Goal: Subscribe to service/newsletter

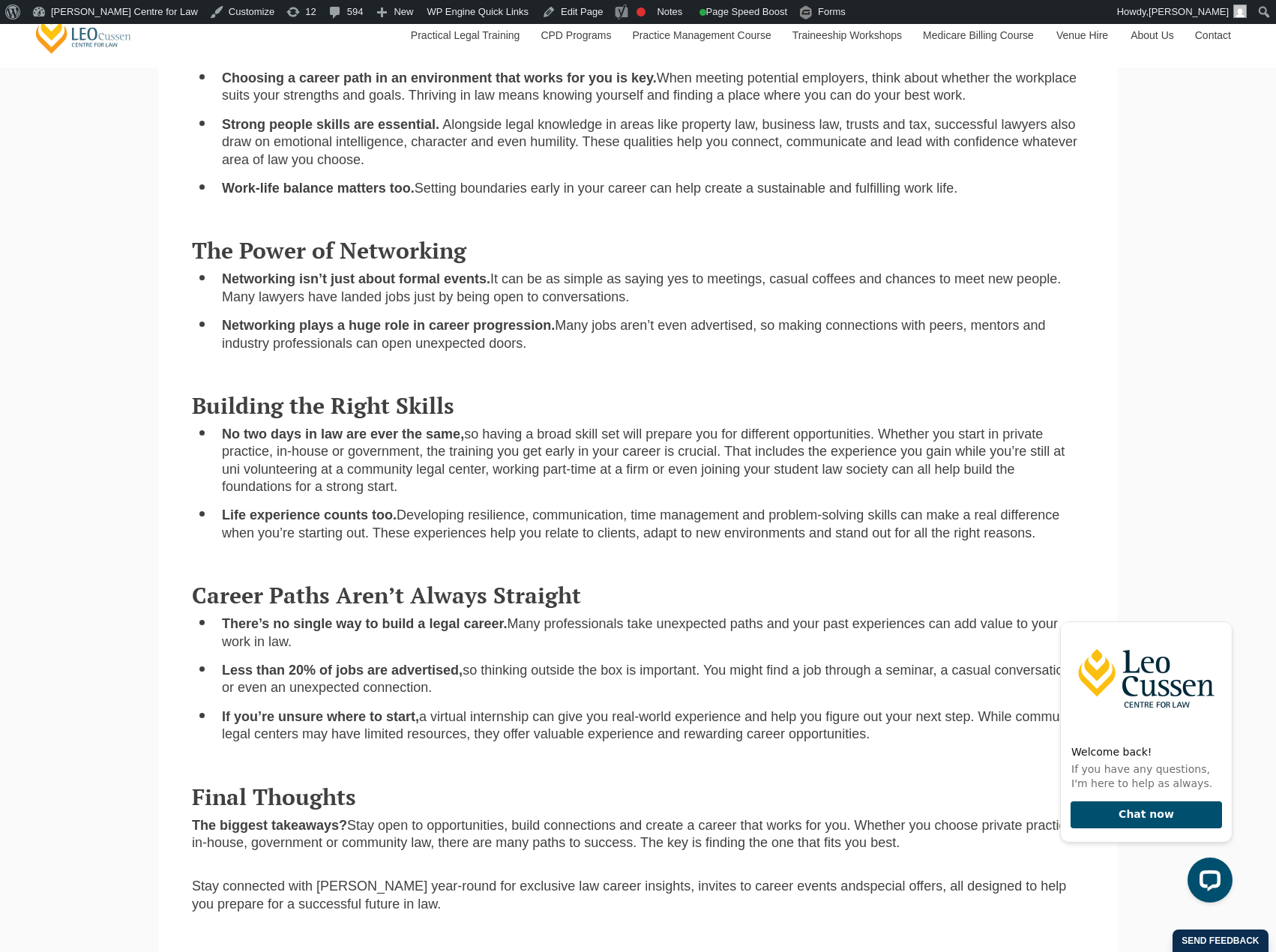
scroll to position [600, 0]
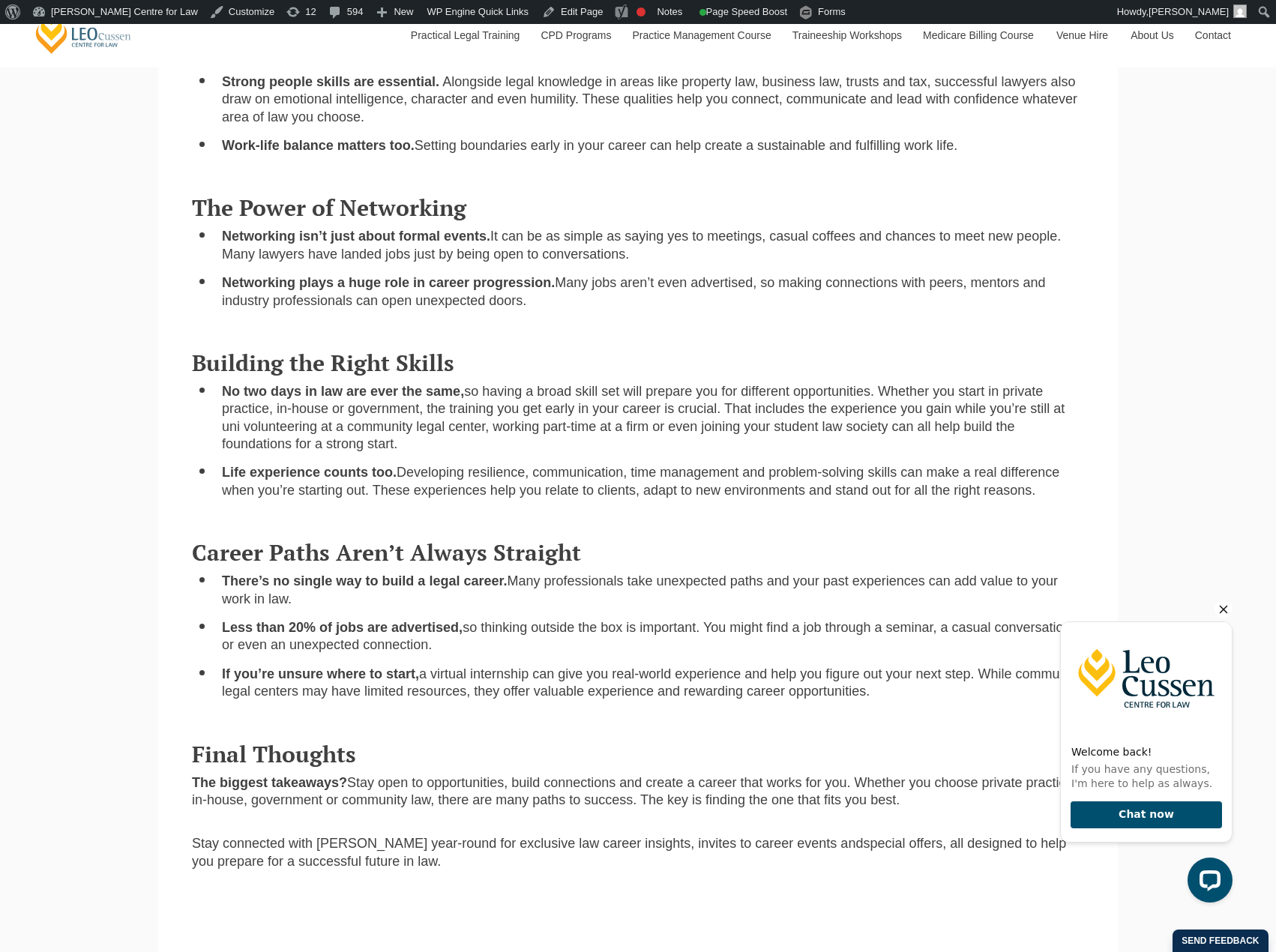
click at [1223, 607] on icon "Hide greeting" at bounding box center [1223, 609] width 18 height 18
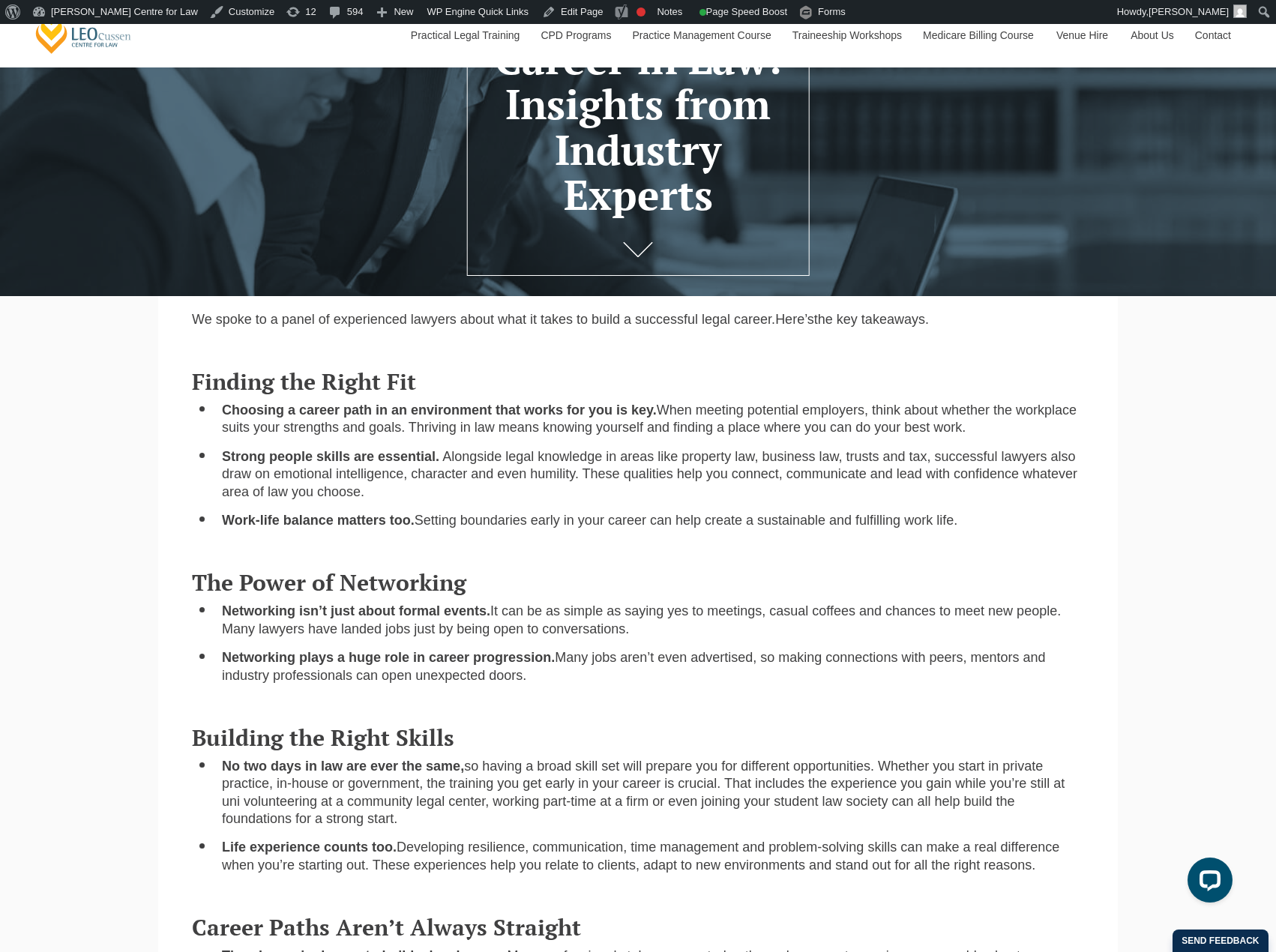
scroll to position [300, 0]
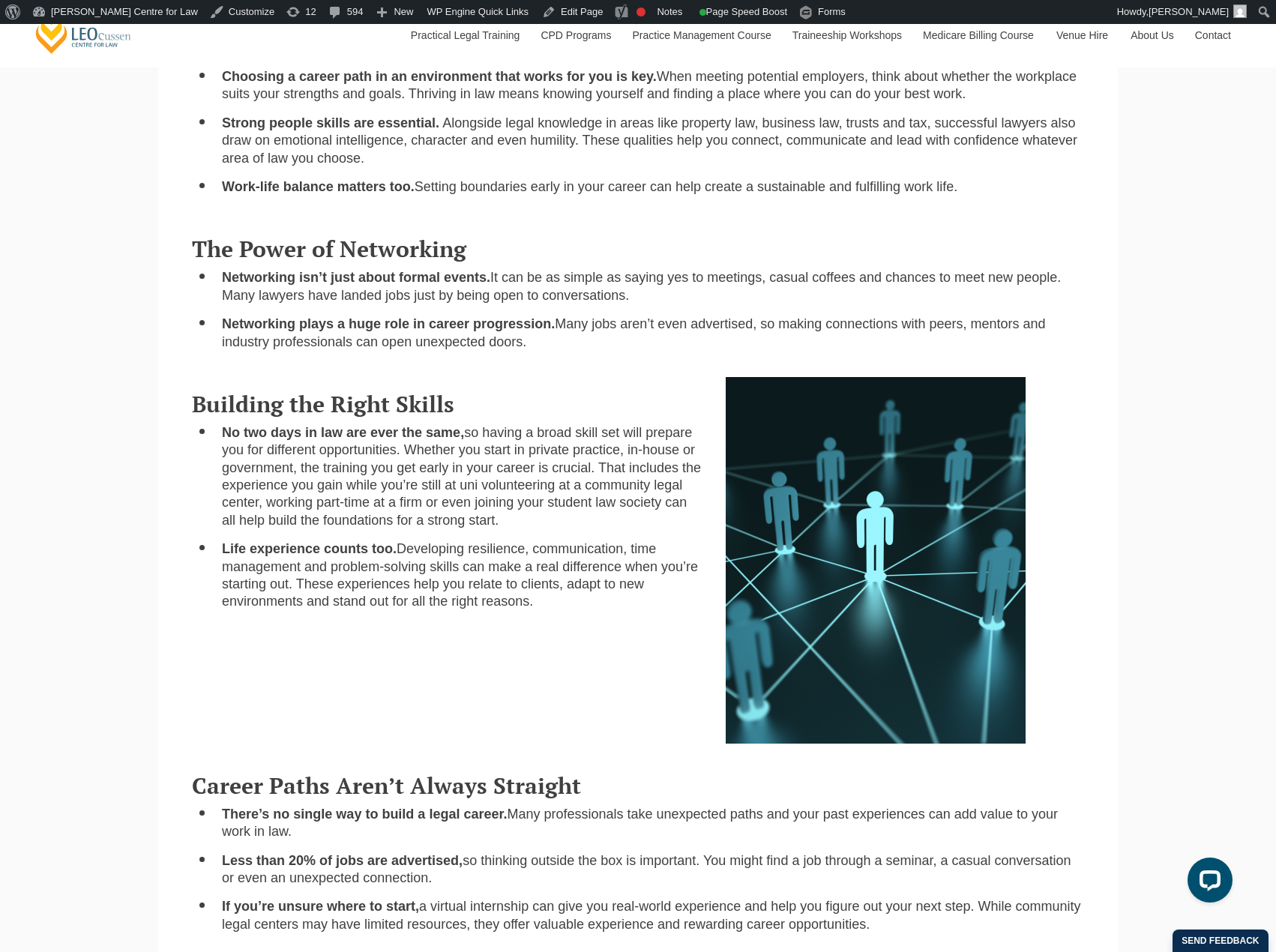
scroll to position [600, 0]
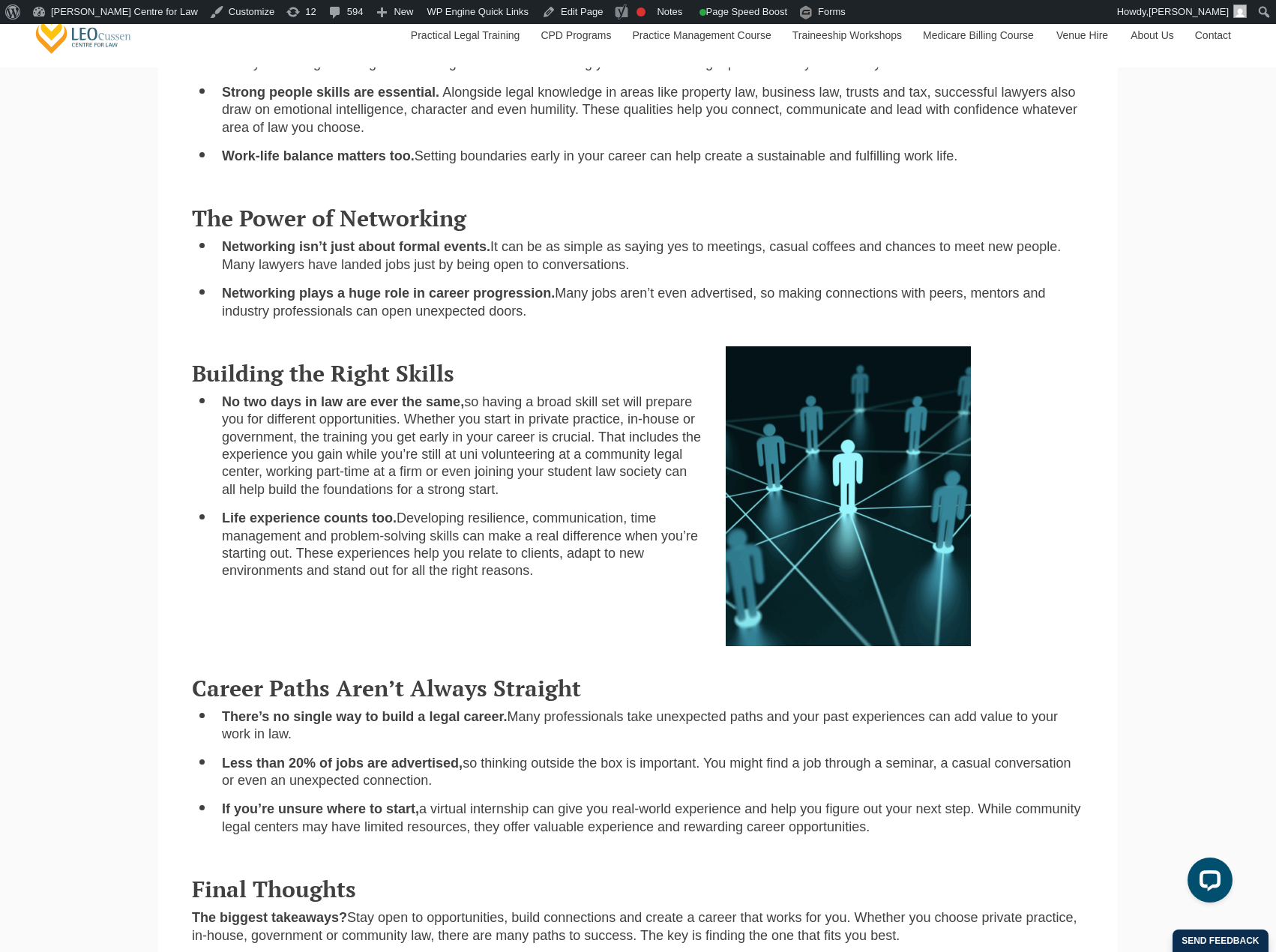
scroll to position [600, 0]
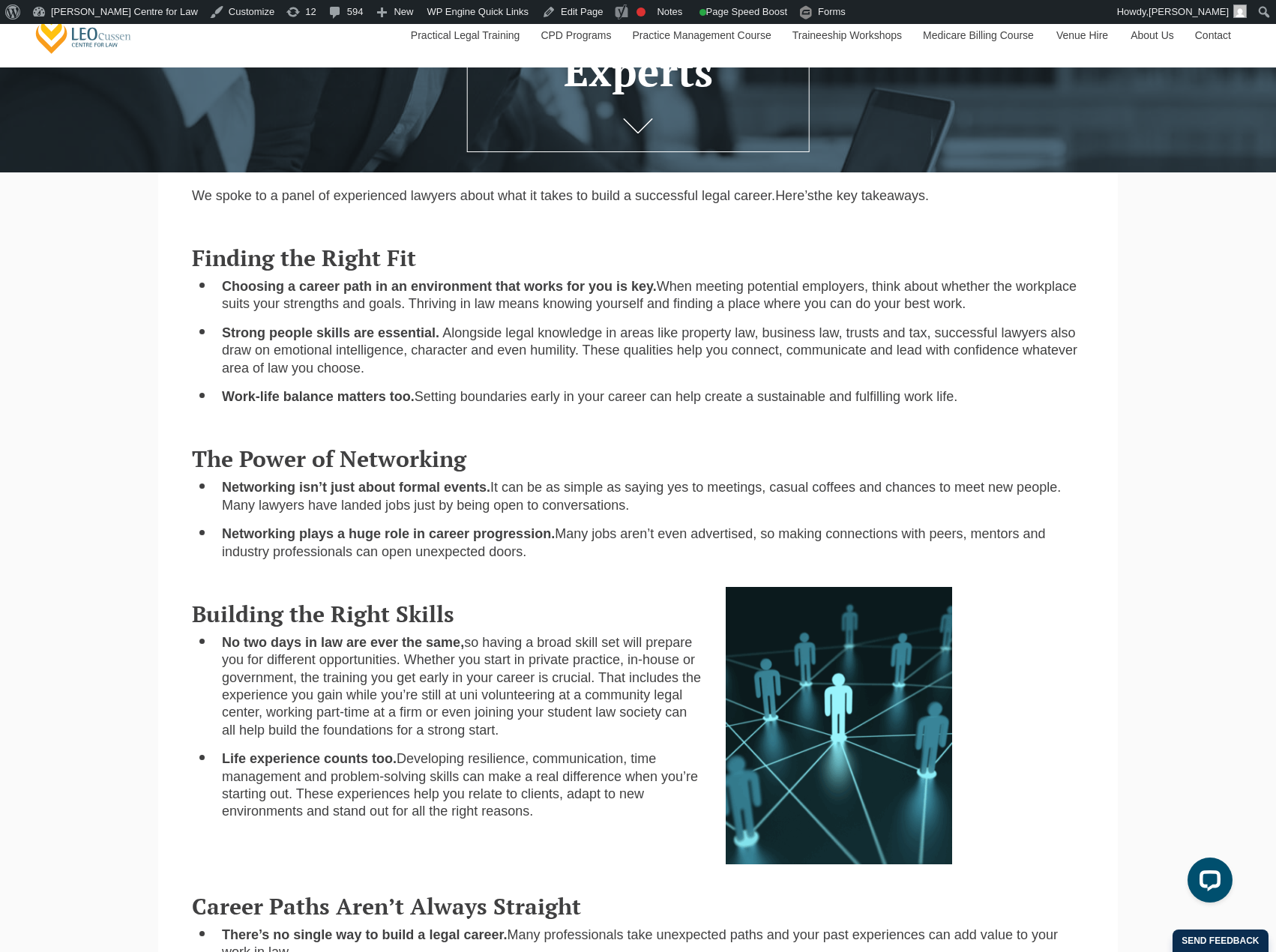
scroll to position [375, 0]
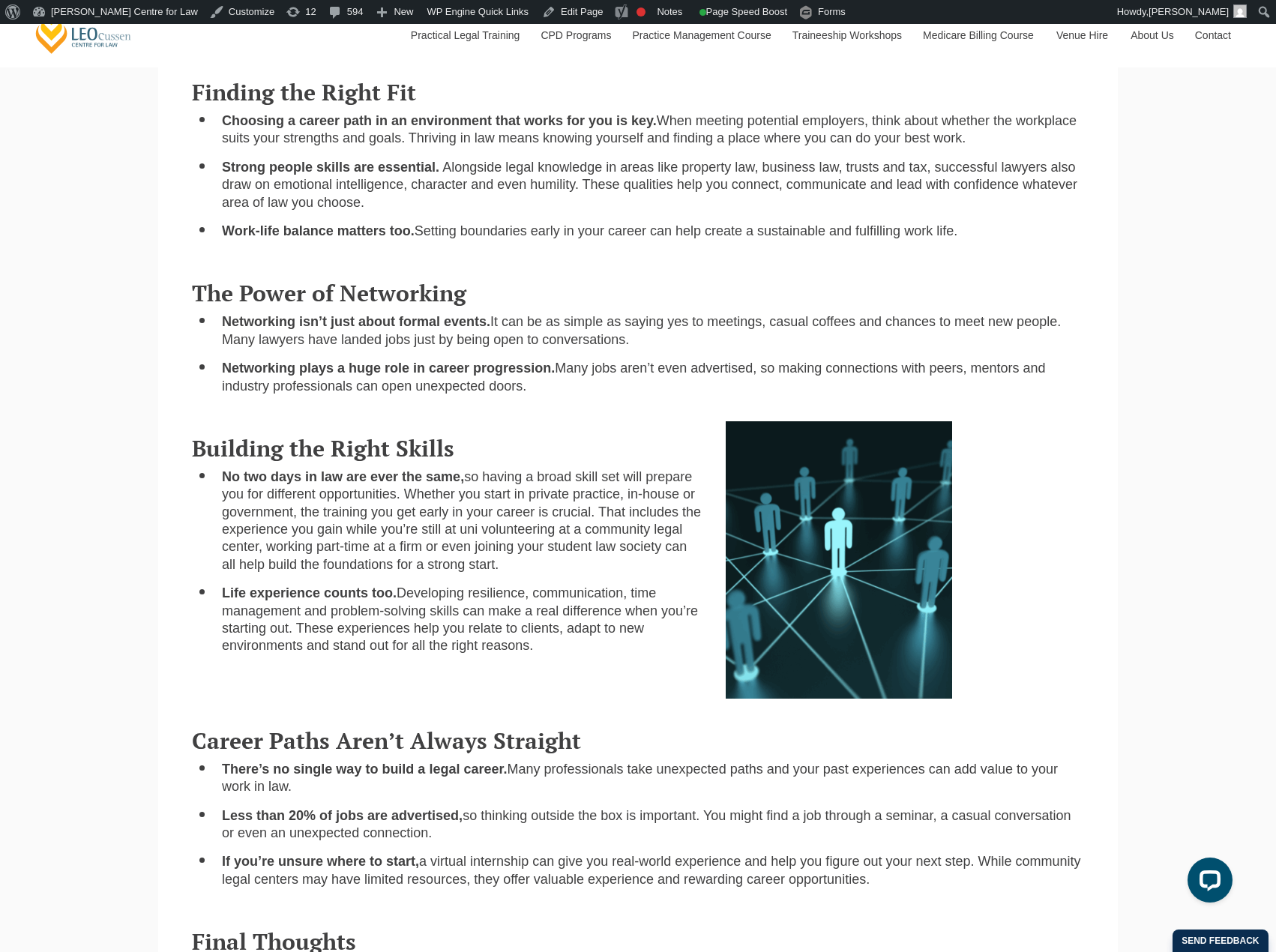
scroll to position [525, 0]
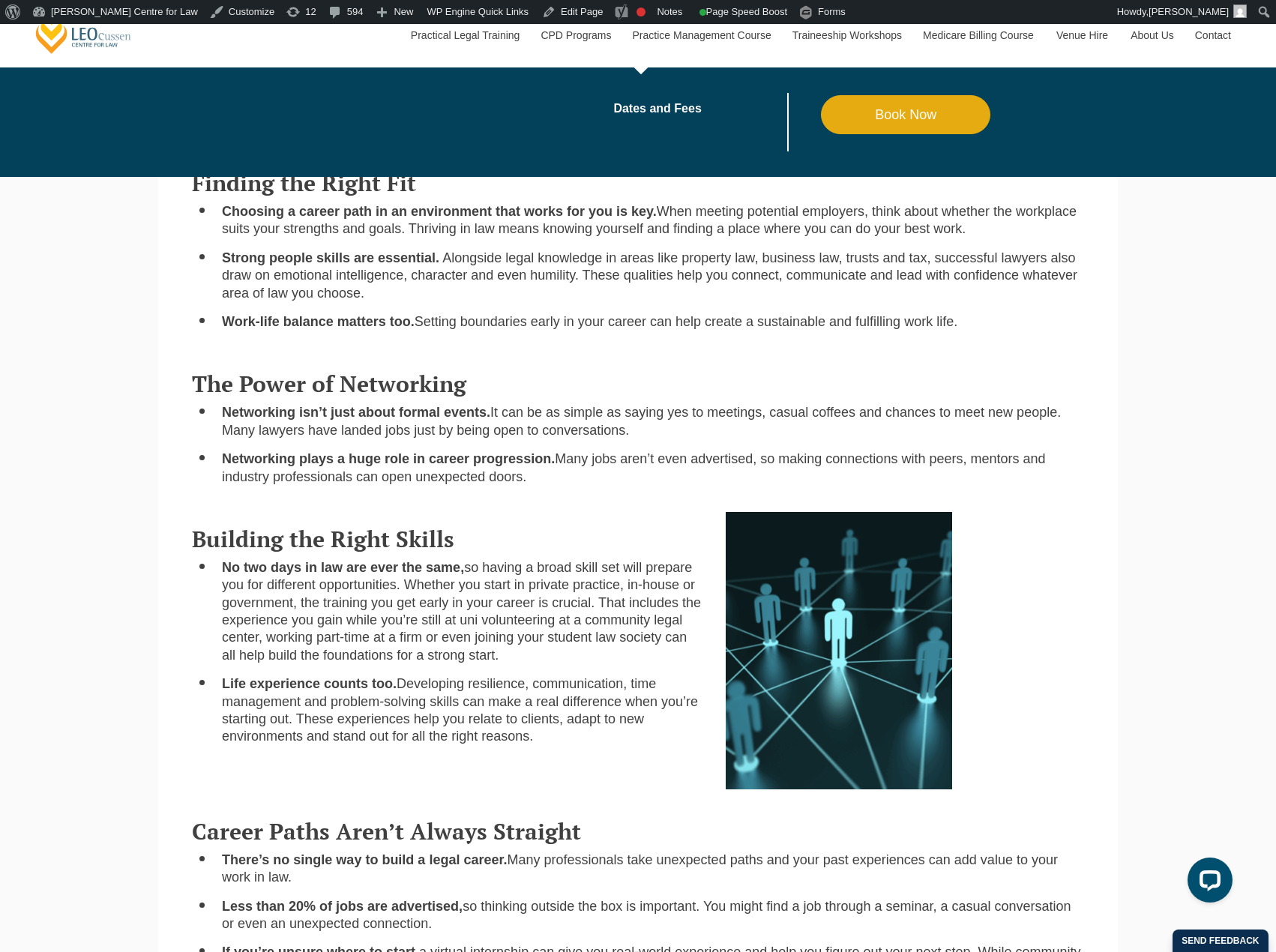
scroll to position [450, 0]
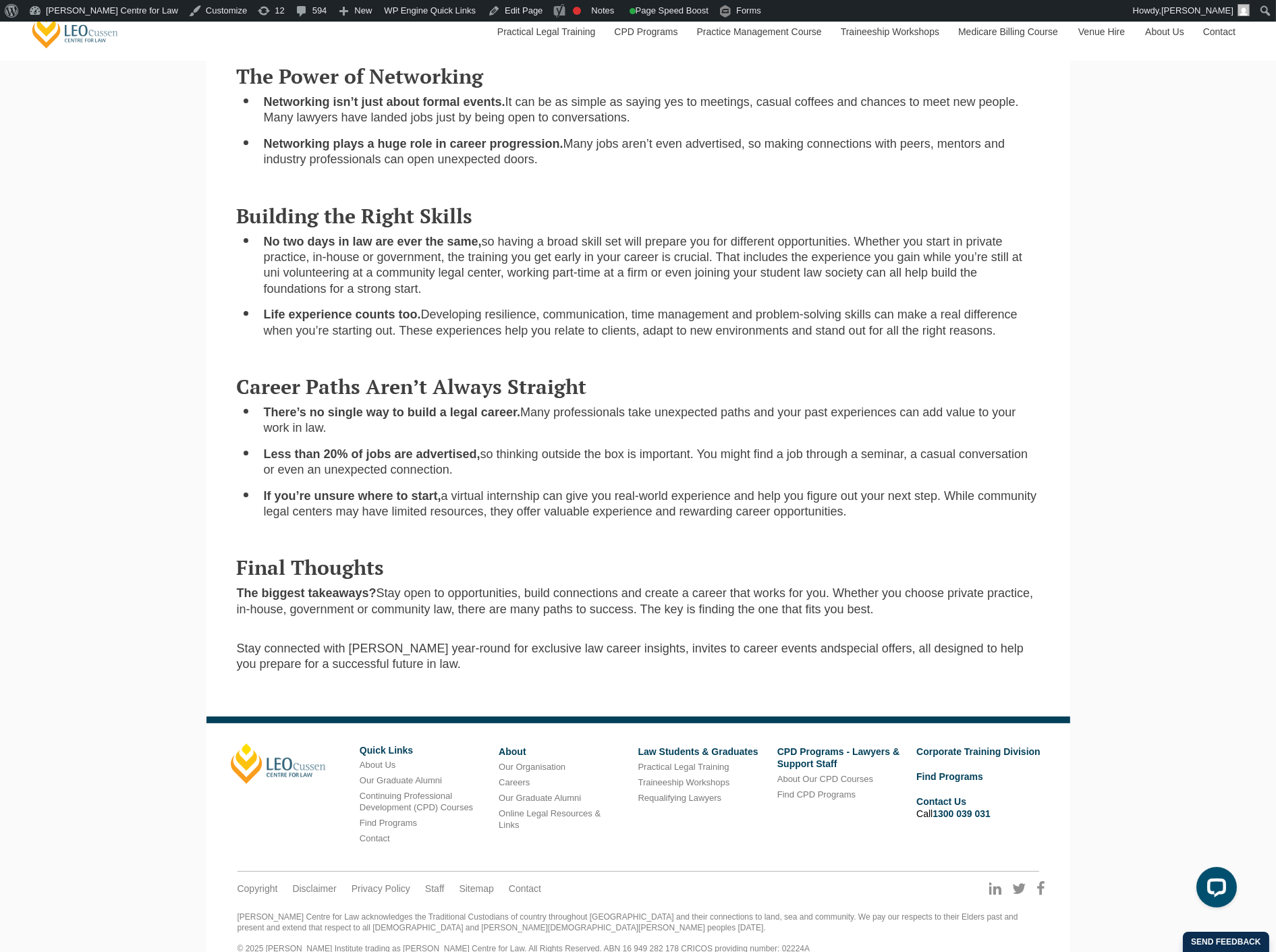
scroll to position [715, 0]
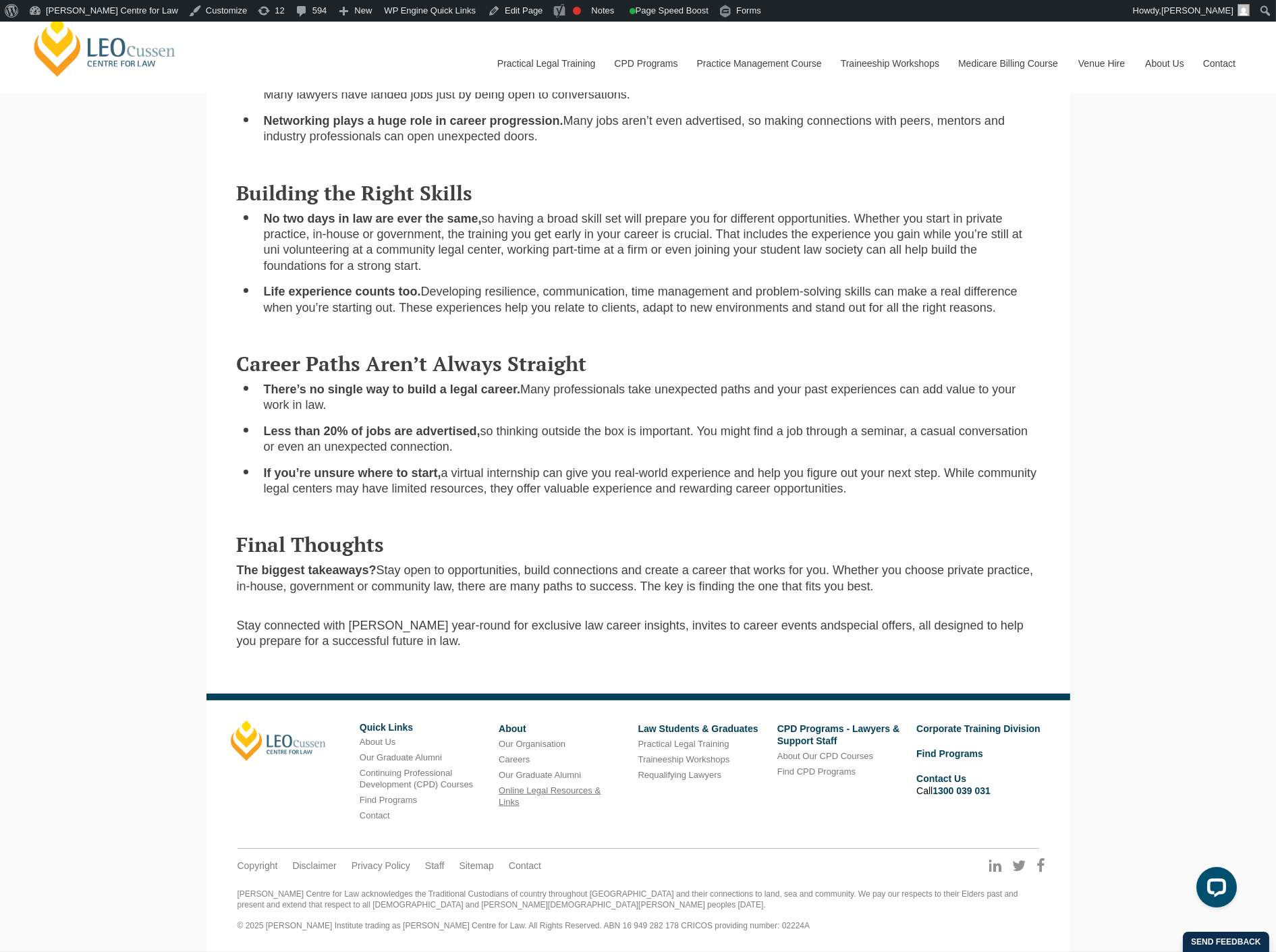
click at [551, 790] on link "Online Legal Resources & Links" at bounding box center [550, 797] width 102 height 22
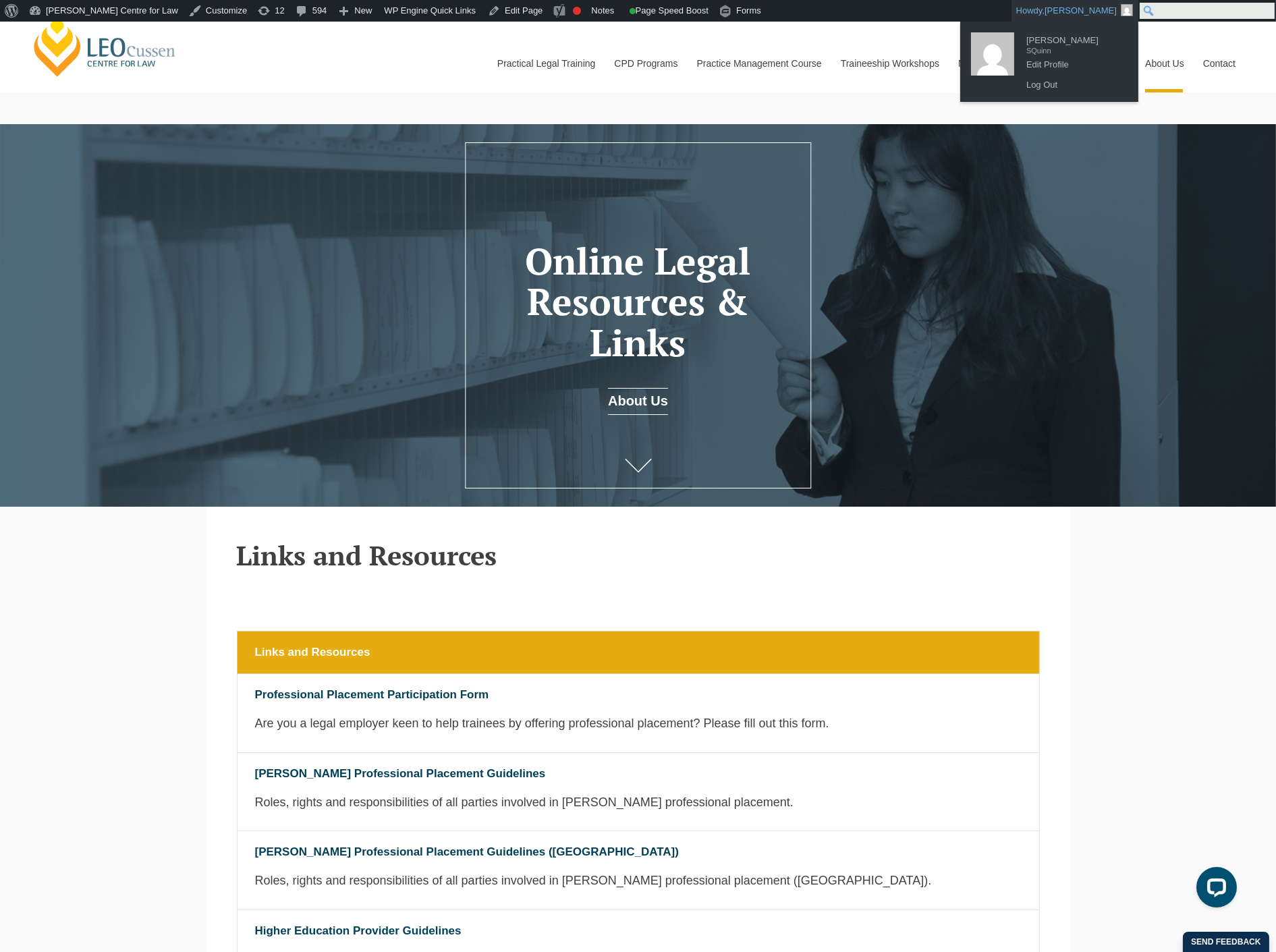
click at [1258, 10] on input "Search" at bounding box center [1207, 11] width 135 height 16
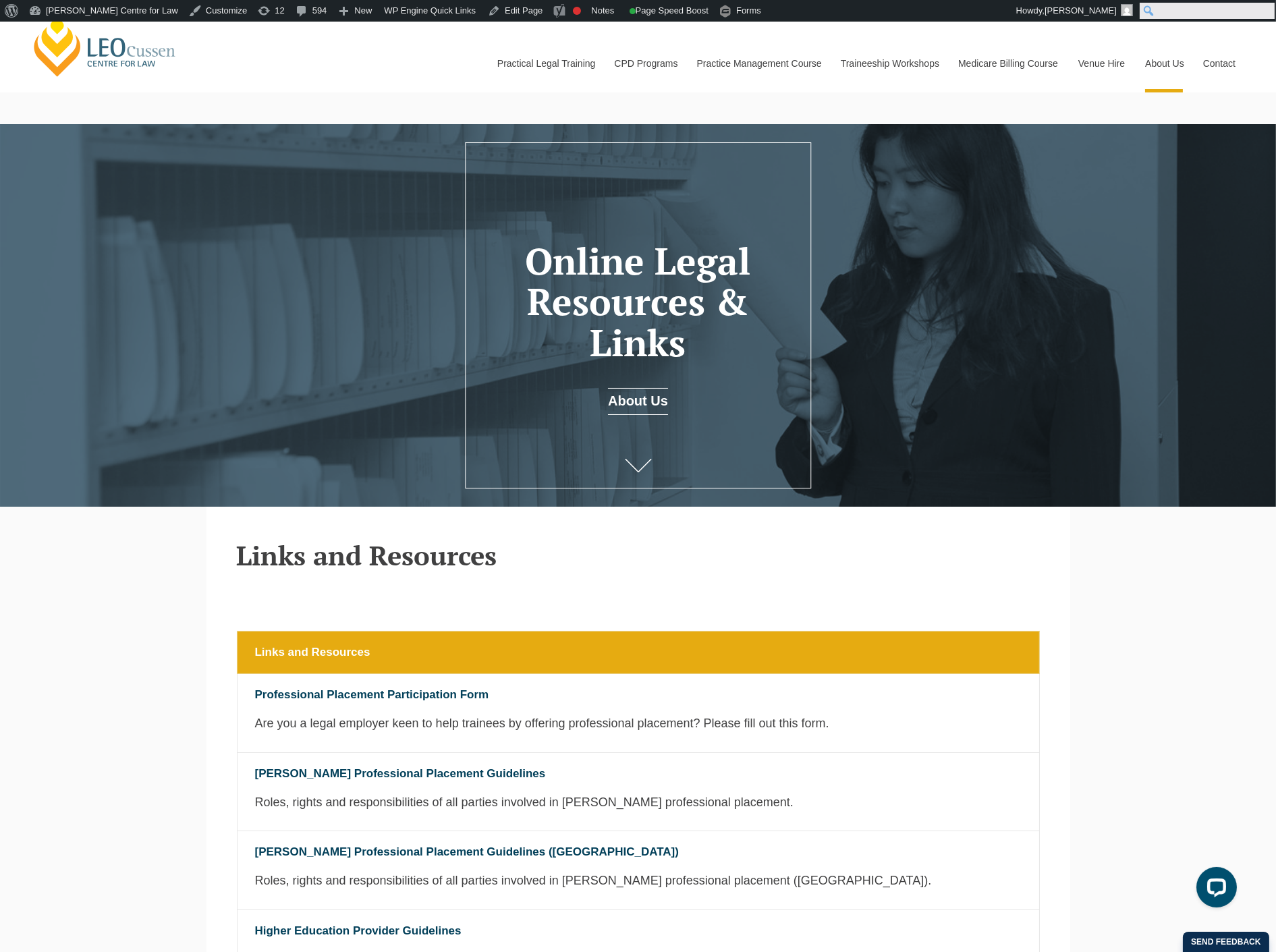
click at [1265, 9] on input "Search" at bounding box center [1207, 11] width 135 height 16
type input "our mailing list"
click input "Search" at bounding box center [0, 0] width 0 height 0
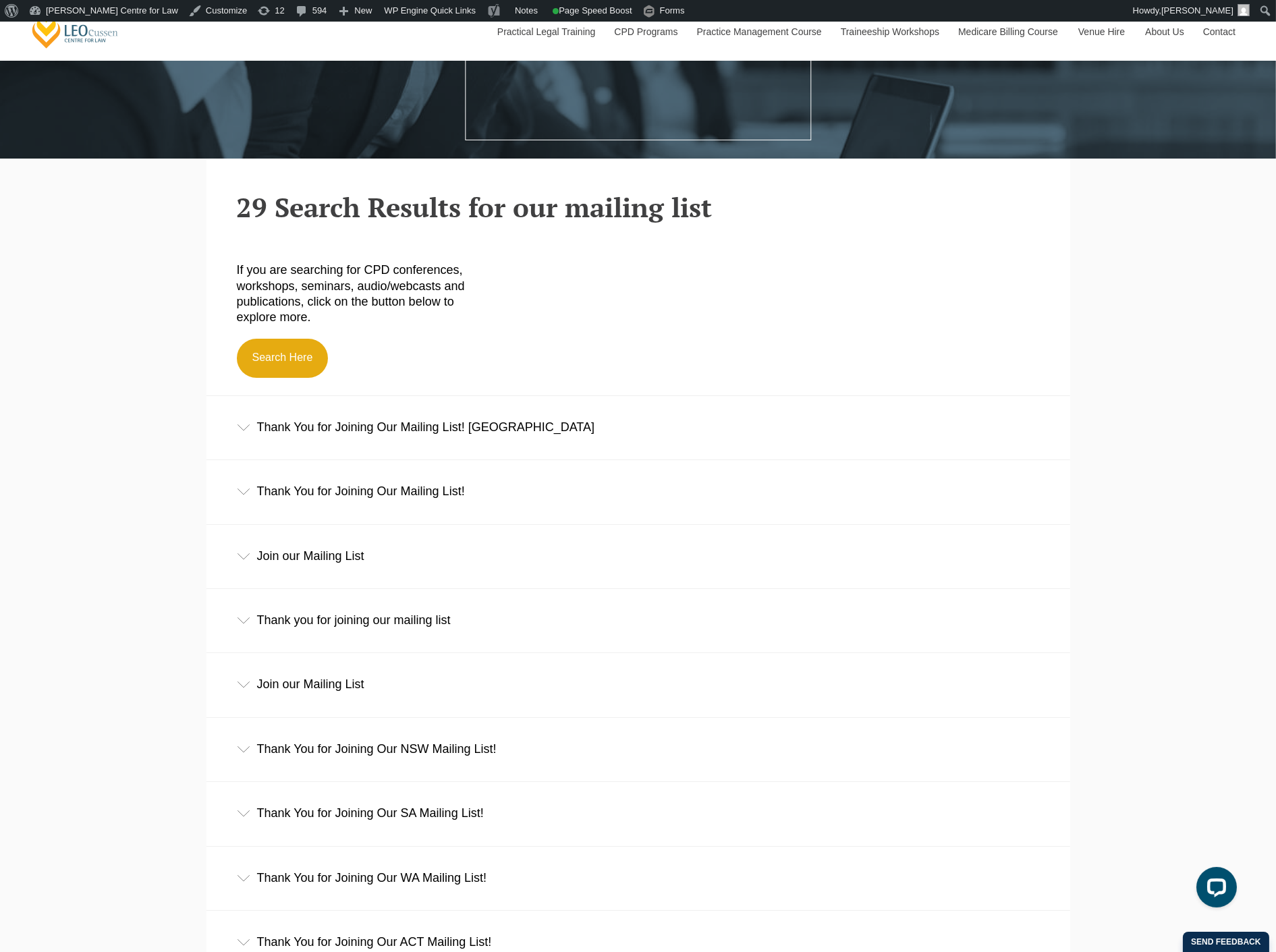
scroll to position [374, 0]
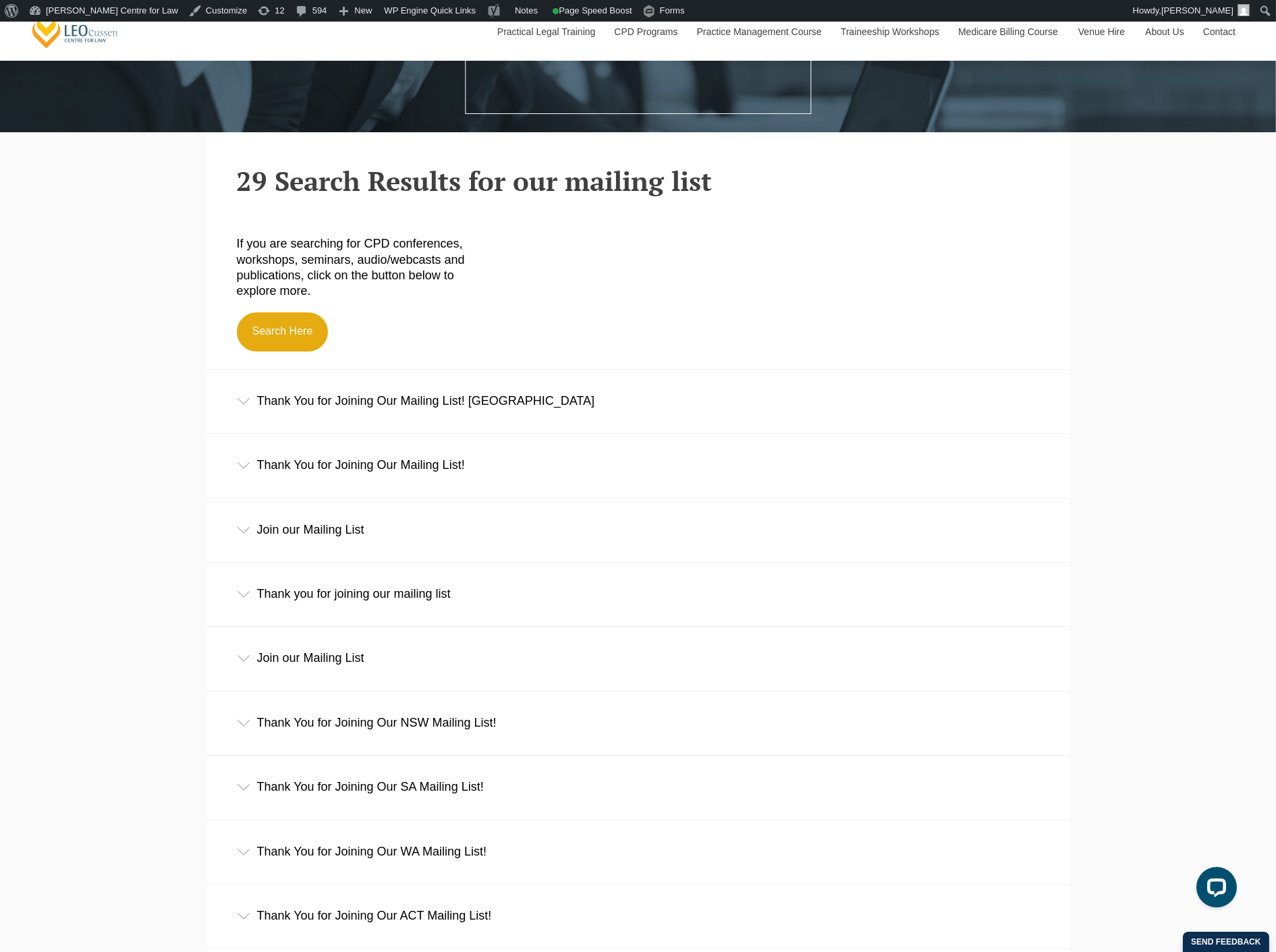
click at [393, 530] on div "Join our Mailing List" at bounding box center [639, 530] width 864 height 63
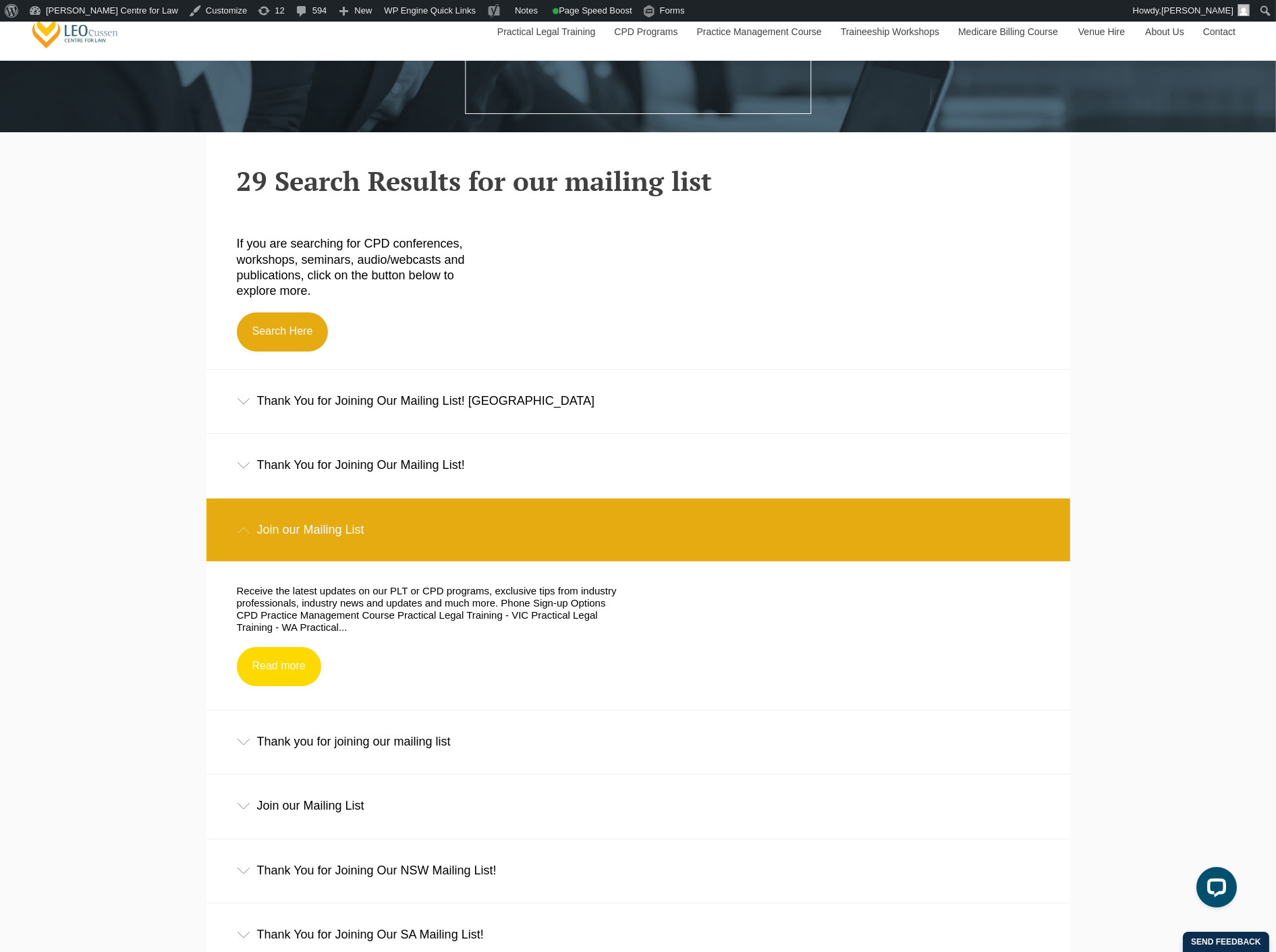
click at [289, 673] on link "Read more" at bounding box center [279, 667] width 84 height 39
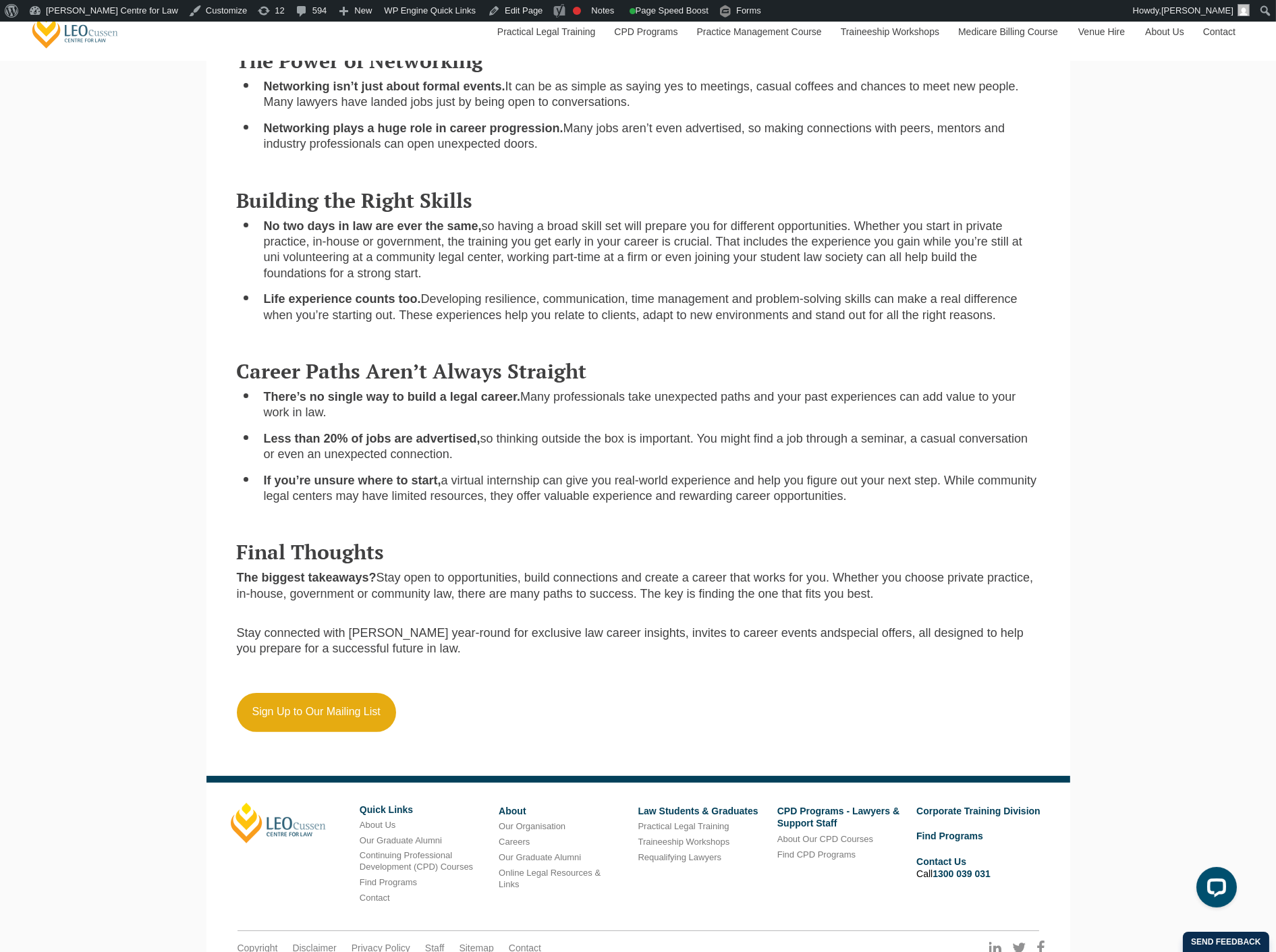
scroll to position [750, 0]
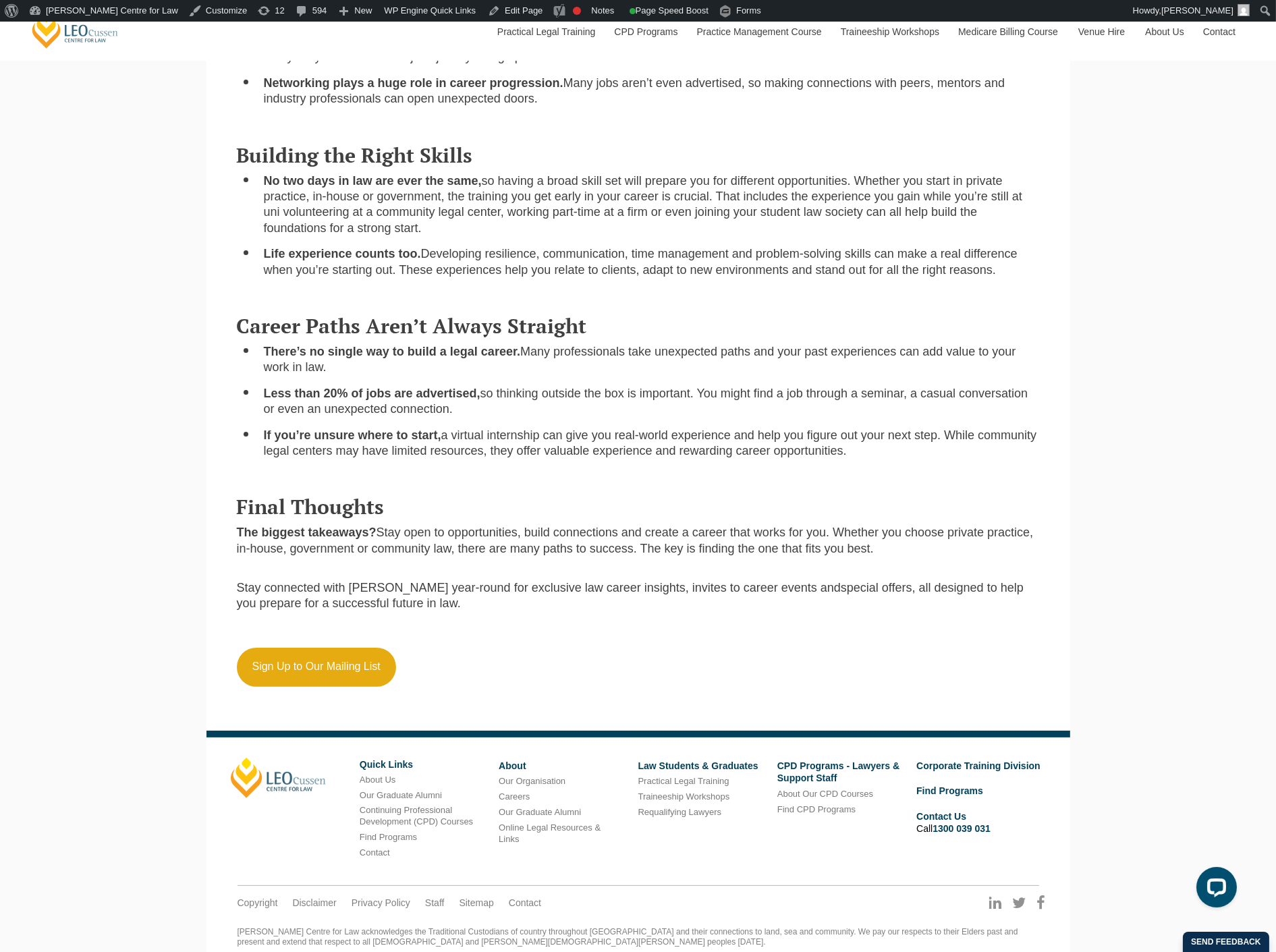
click at [713, 668] on p "Sign Up to Our Mailing List" at bounding box center [638, 668] width 803 height 39
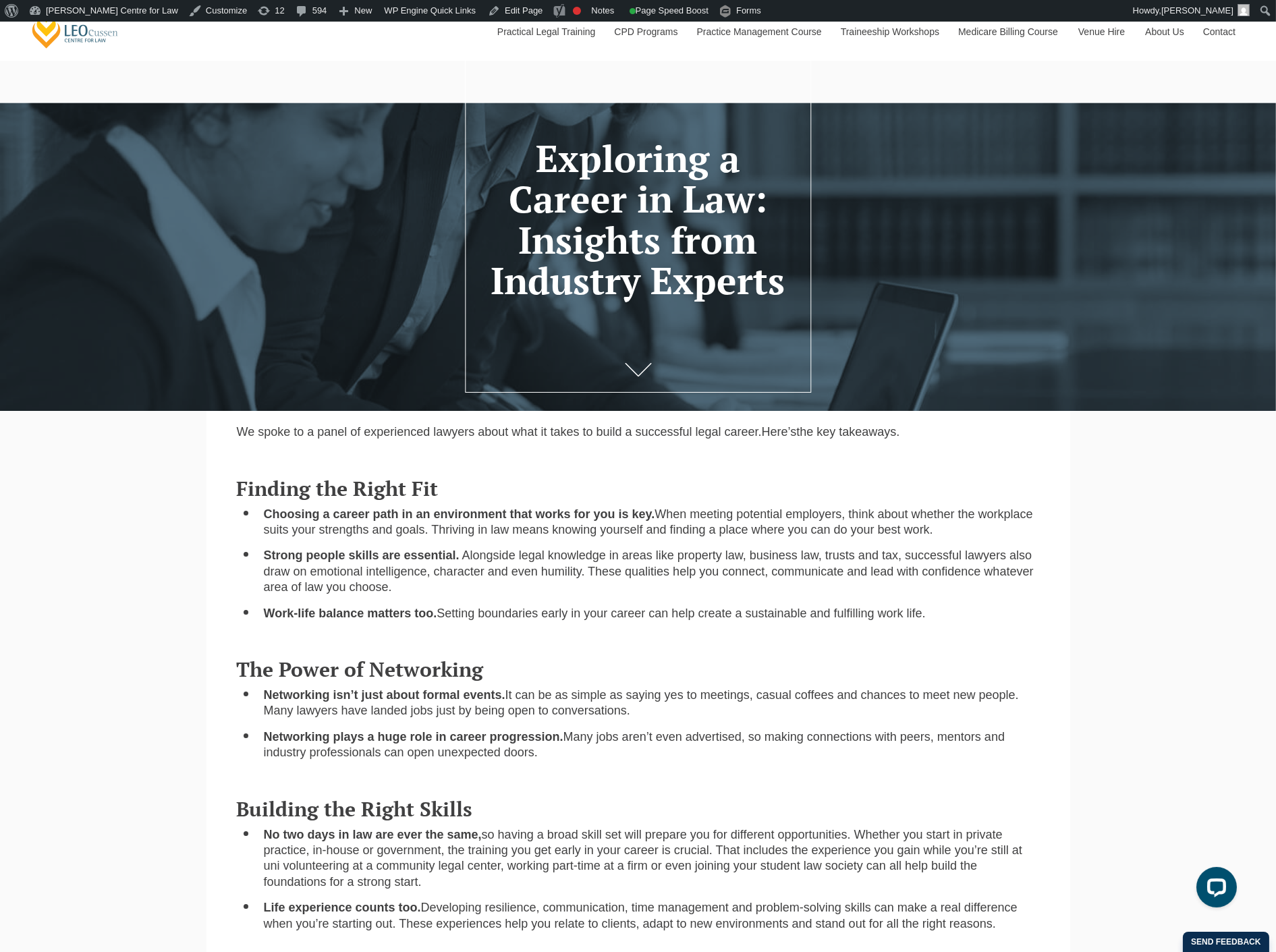
scroll to position [0, 0]
